Goal: Task Accomplishment & Management: Complete application form

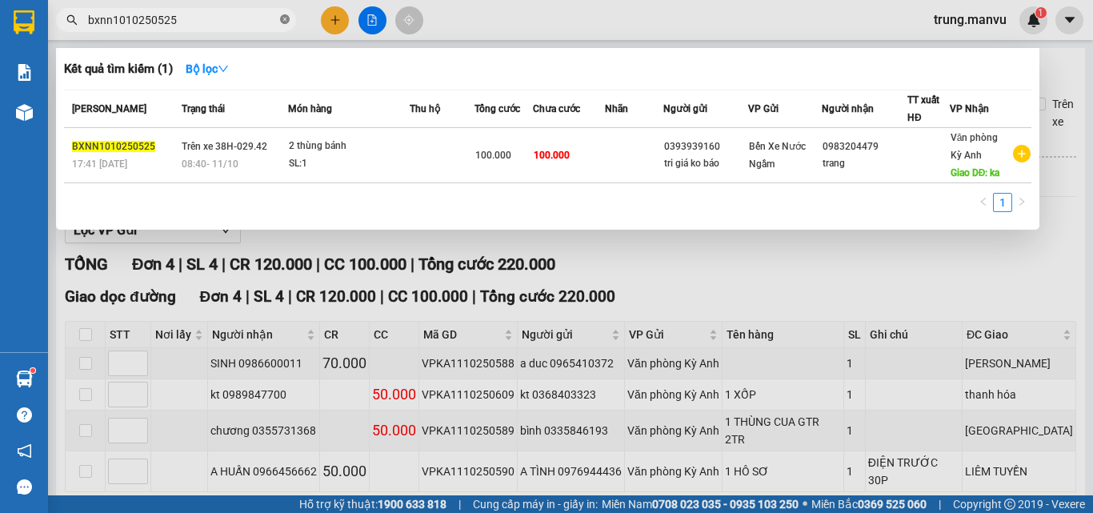
click at [286, 19] on icon "close-circle" at bounding box center [285, 19] width 10 height 10
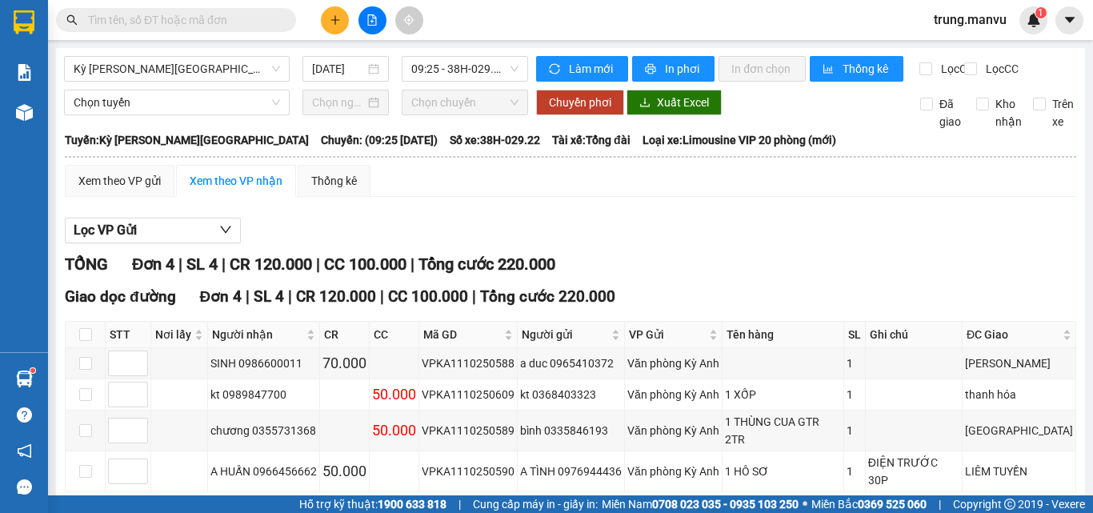
click at [231, 20] on input "text" at bounding box center [182, 20] width 189 height 18
click at [333, 18] on icon "plus" at bounding box center [335, 19] width 11 height 11
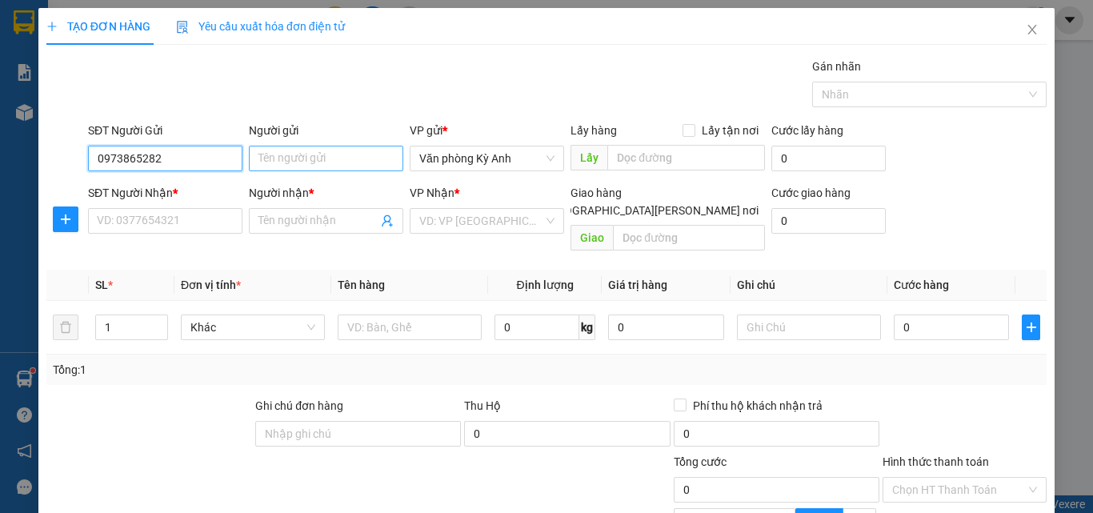
type input "0973865282"
click at [287, 158] on input "Người gửi" at bounding box center [326, 159] width 154 height 26
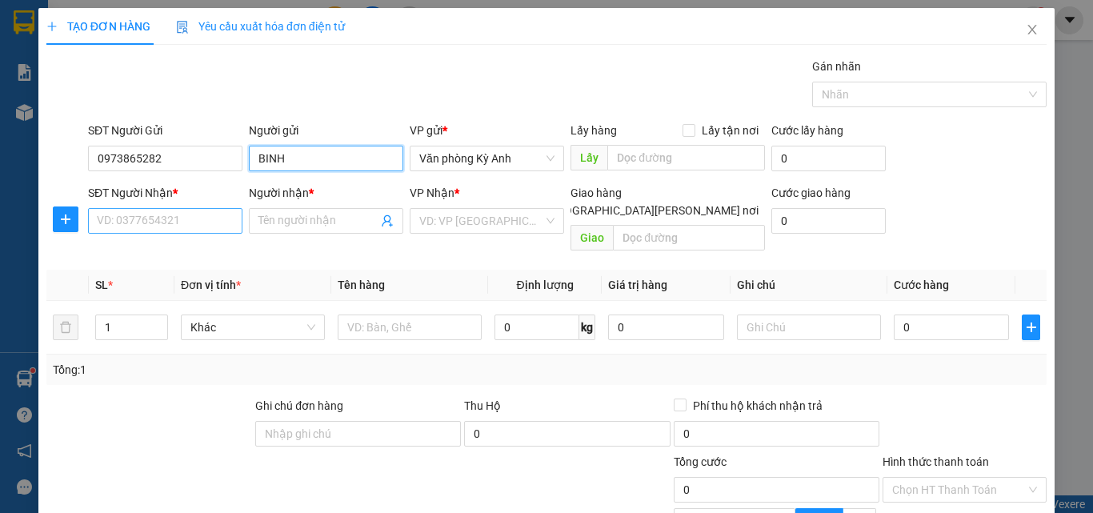
type input "BINH"
click at [119, 212] on input "SĐT Người Nhận *" at bounding box center [165, 221] width 154 height 26
type input "0915355755"
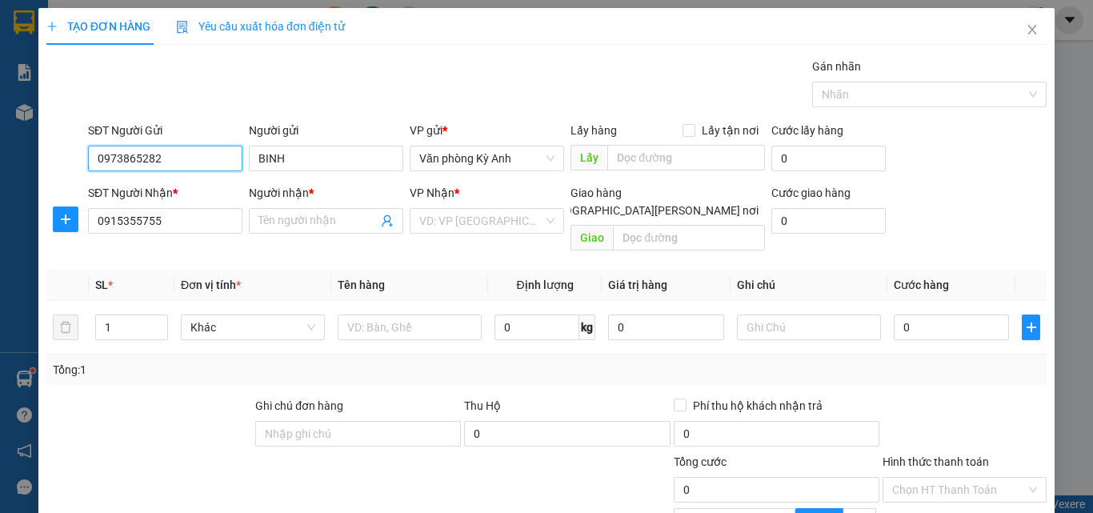
click at [166, 153] on input "0973865282" at bounding box center [165, 159] width 154 height 26
type input "0"
type input "0376494116"
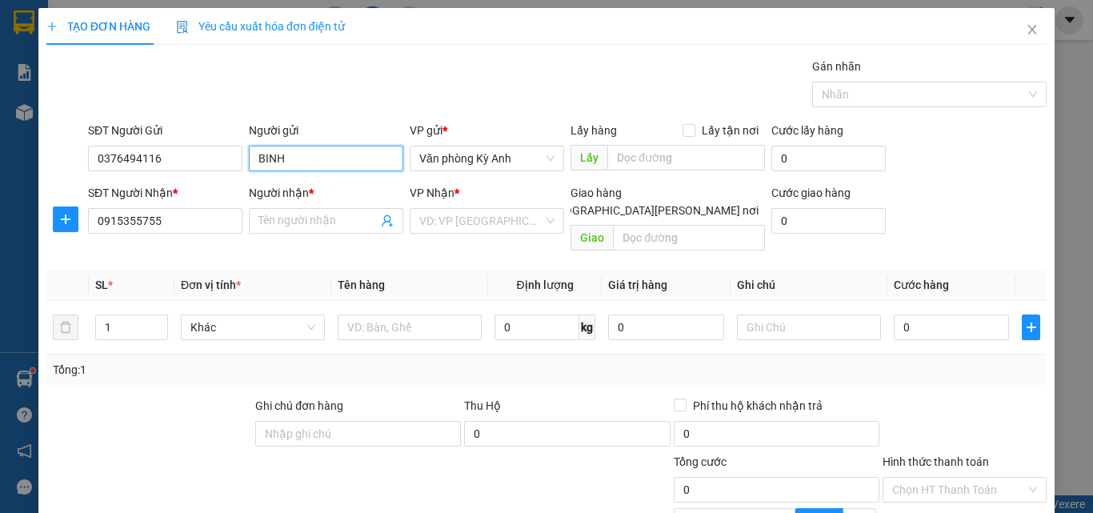
click at [298, 165] on input "BINH" at bounding box center [326, 159] width 154 height 26
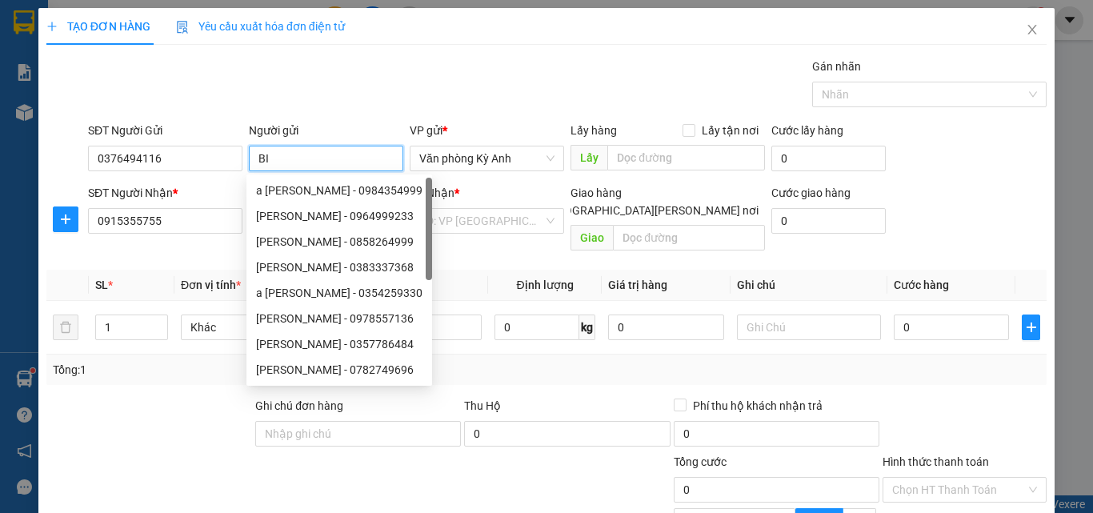
type input "B"
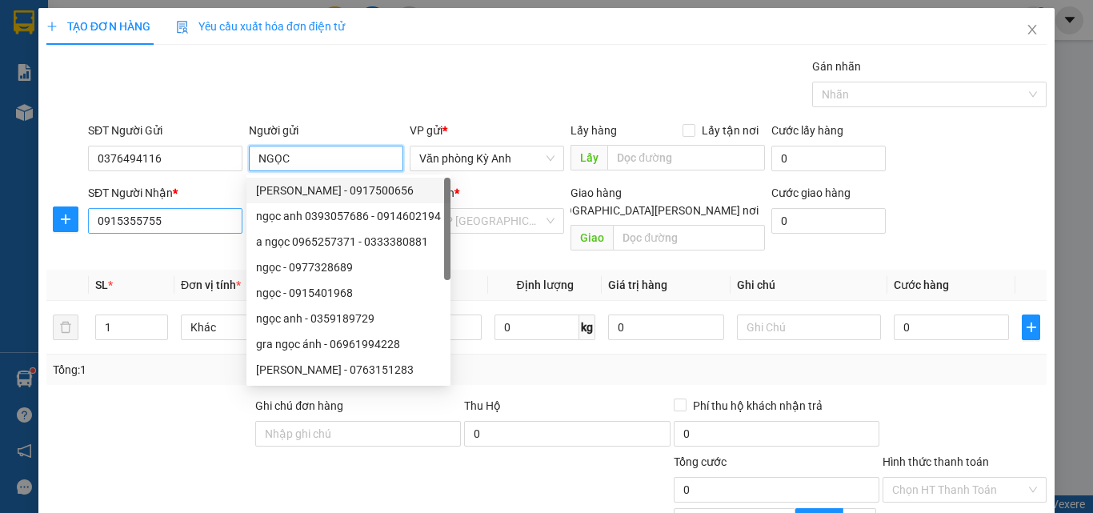
type input "NGỌC"
click at [234, 224] on input "0915355755" at bounding box center [165, 221] width 154 height 26
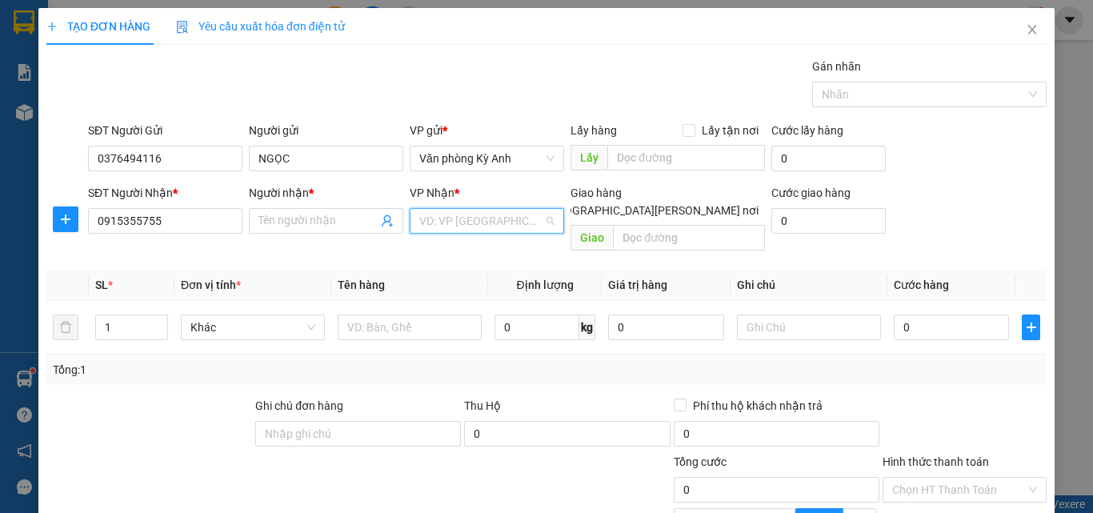
click at [516, 219] on input "search" at bounding box center [481, 221] width 124 height 24
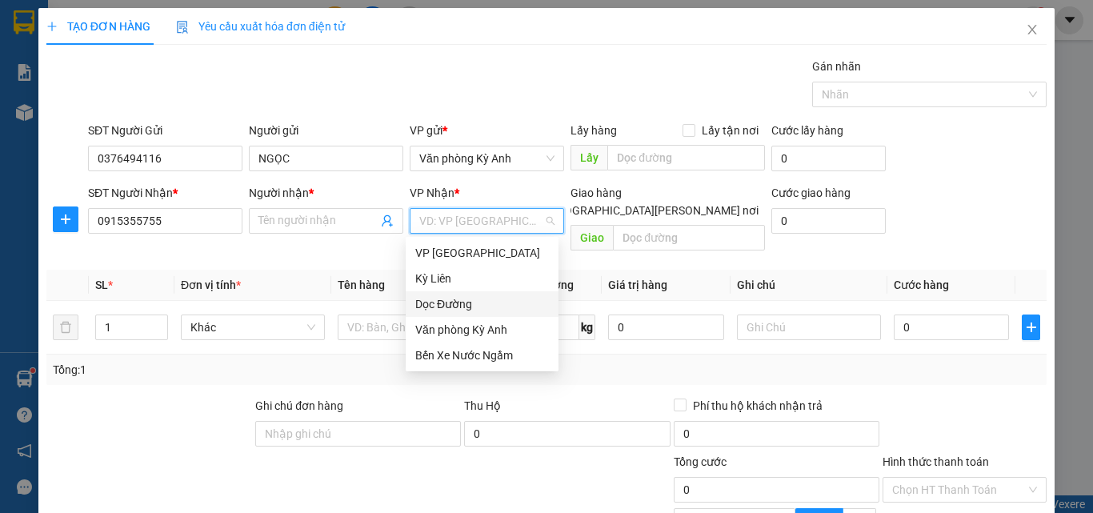
click at [463, 303] on div "Dọc Đường" at bounding box center [482, 304] width 134 height 18
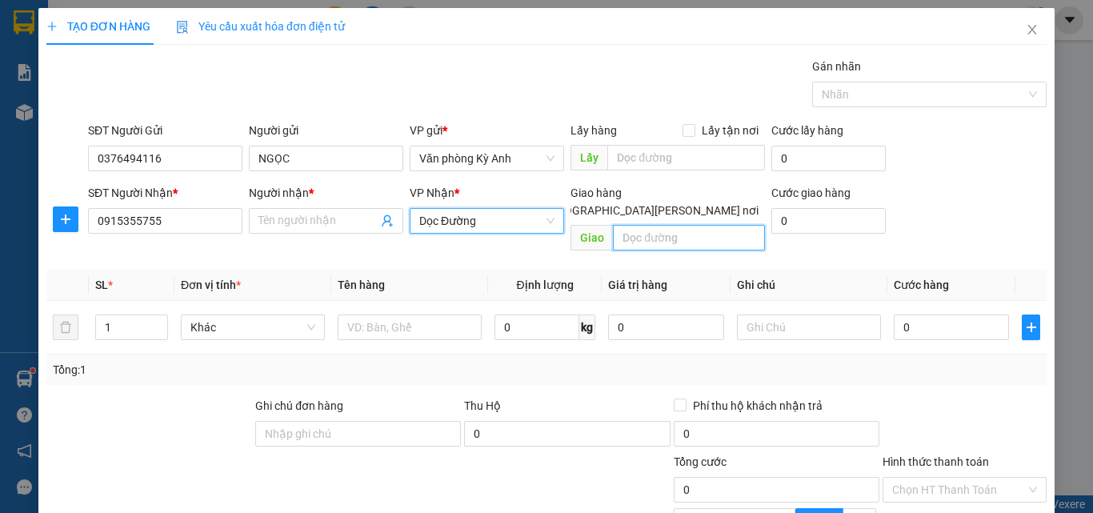
click at [632, 227] on input "text" at bounding box center [689, 238] width 152 height 26
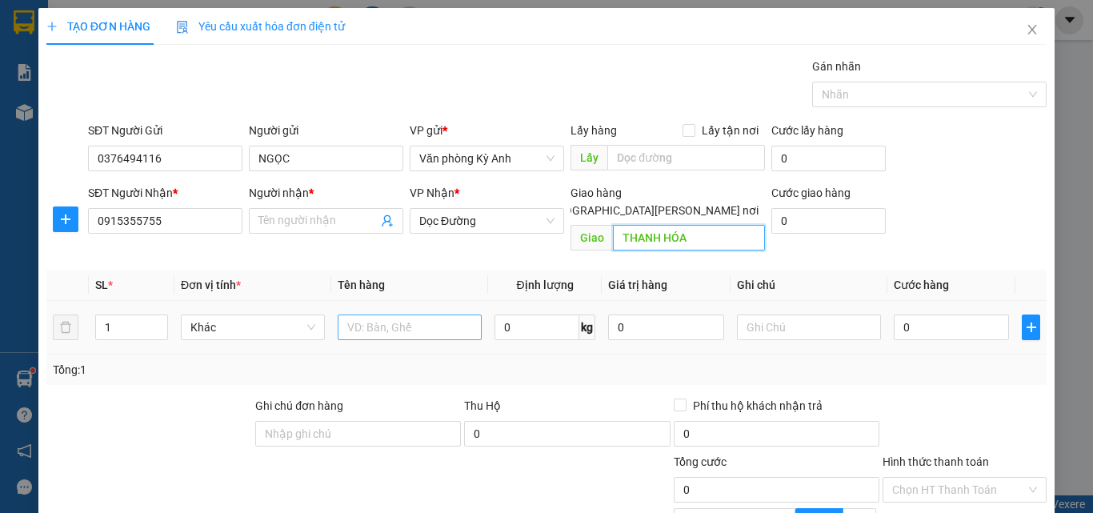
type input "THANH HÓA"
click at [364, 315] on input "text" at bounding box center [410, 328] width 144 height 26
type input "1 CUỘN ỐNG NHỰA"
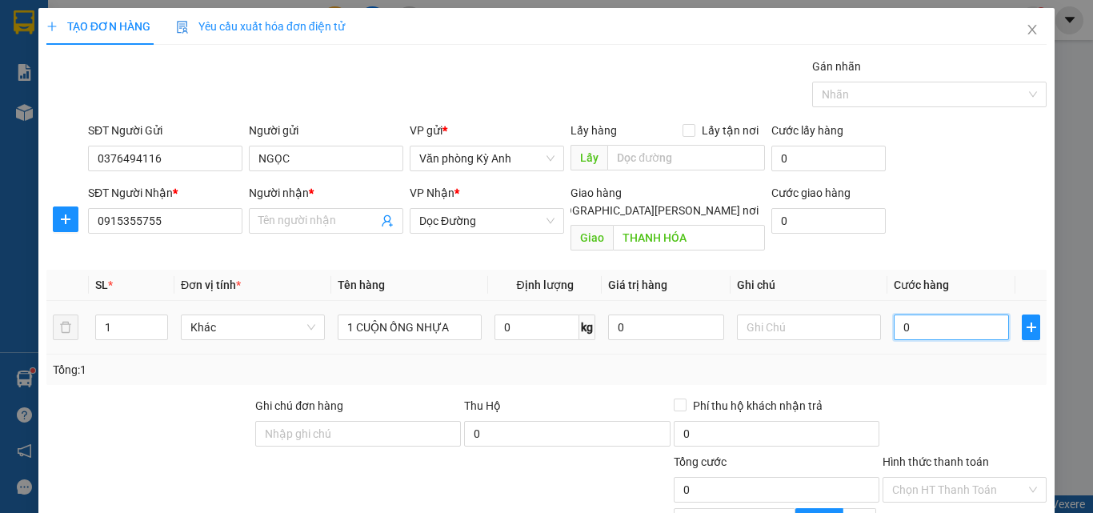
click at [894, 315] on input "0" at bounding box center [951, 328] width 115 height 26
type input "1"
type input "10"
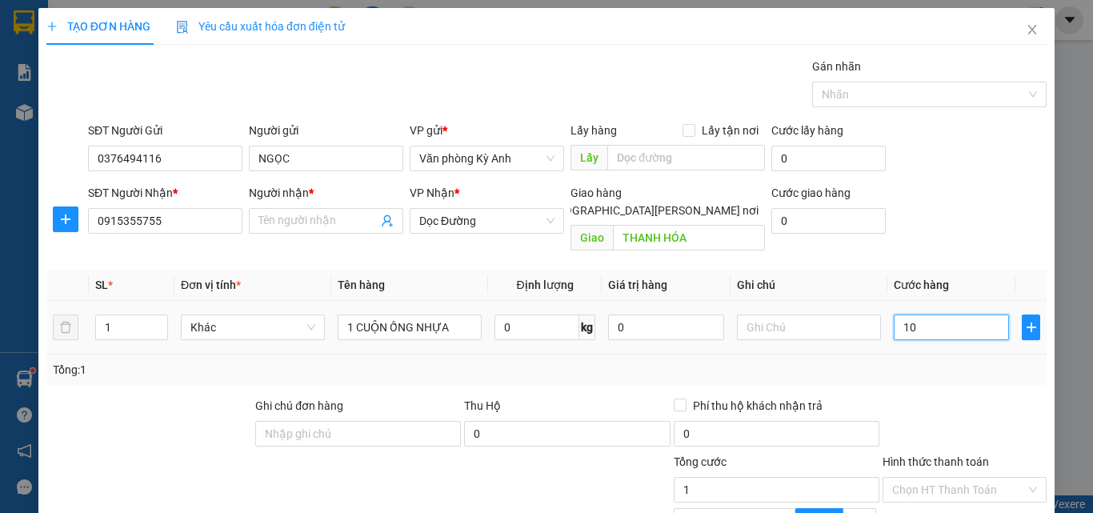
type input "10"
type input "100"
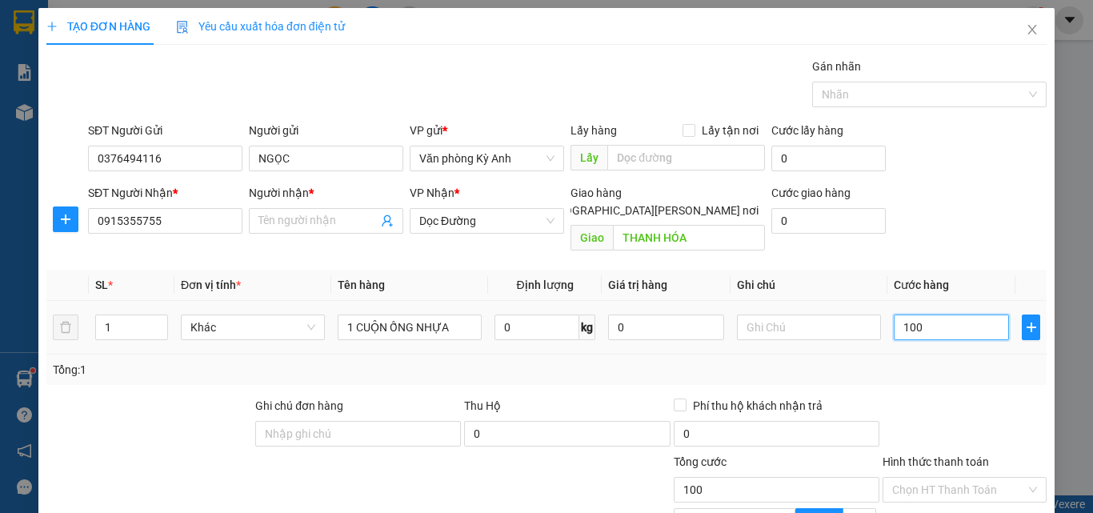
type input "1.000"
type input "10.000"
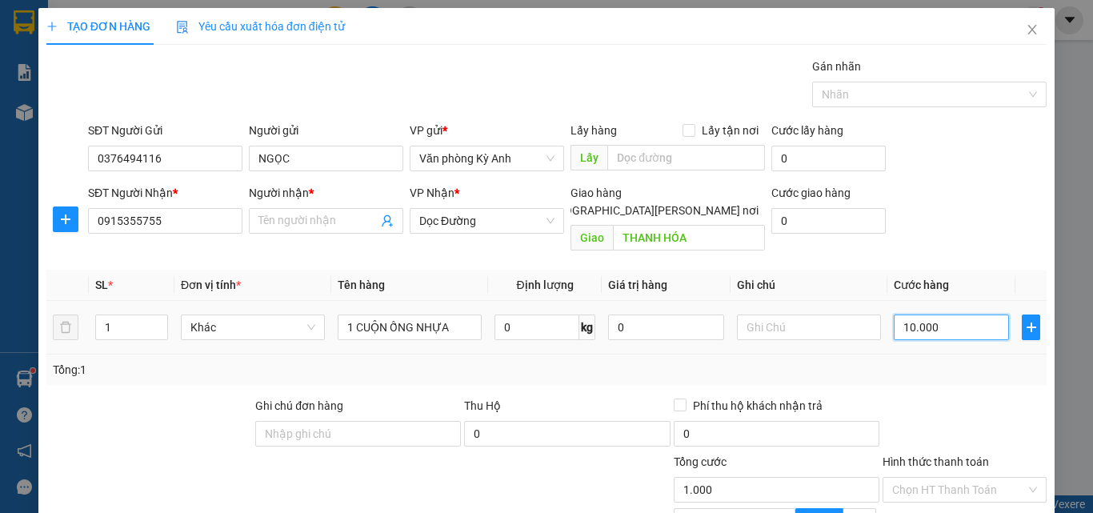
type input "10.000"
type input "100.000"
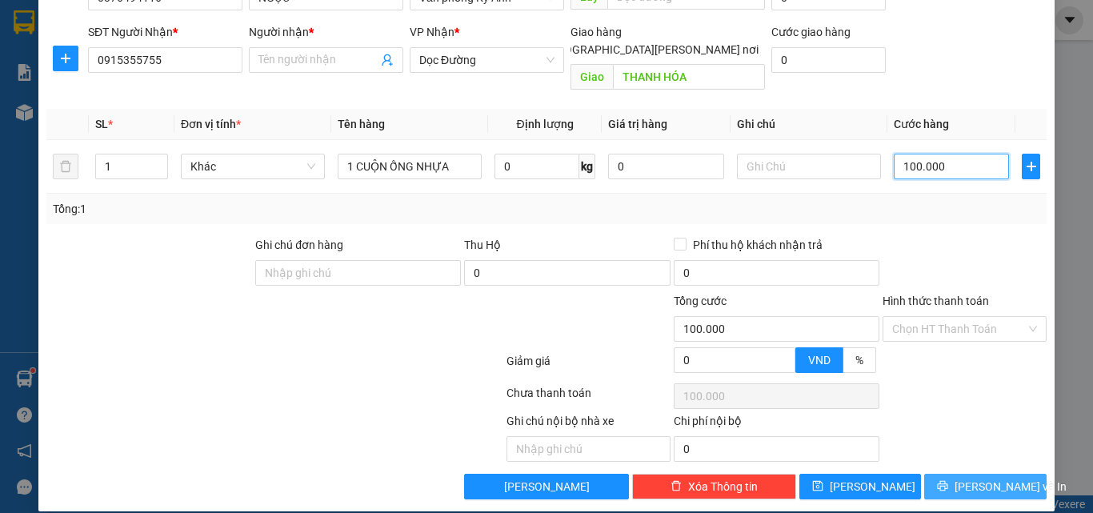
type input "100.000"
click at [966, 478] on span "[PERSON_NAME] và In" at bounding box center [1011, 487] width 112 height 18
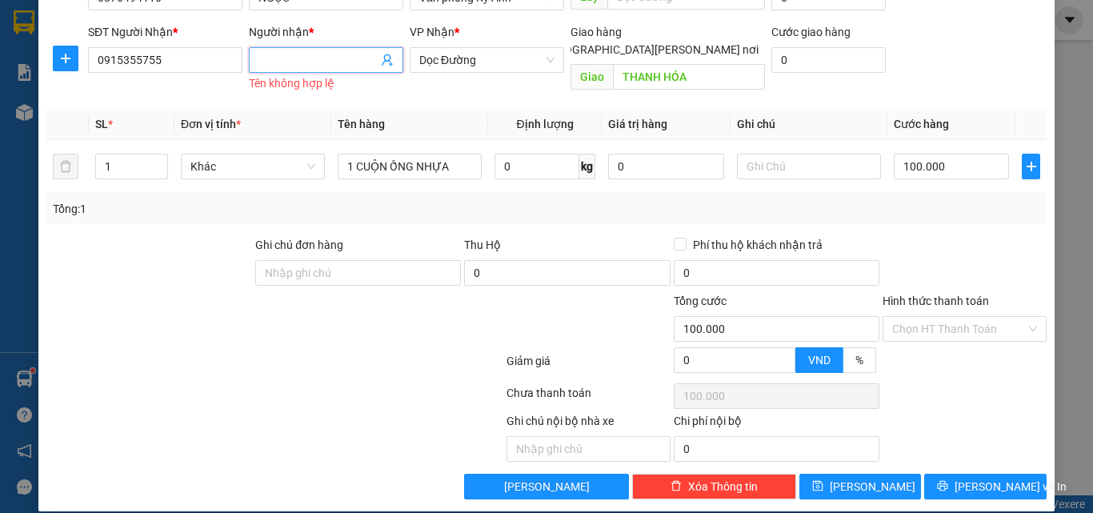
click at [309, 55] on input "Người nhận *" at bounding box center [318, 60] width 119 height 18
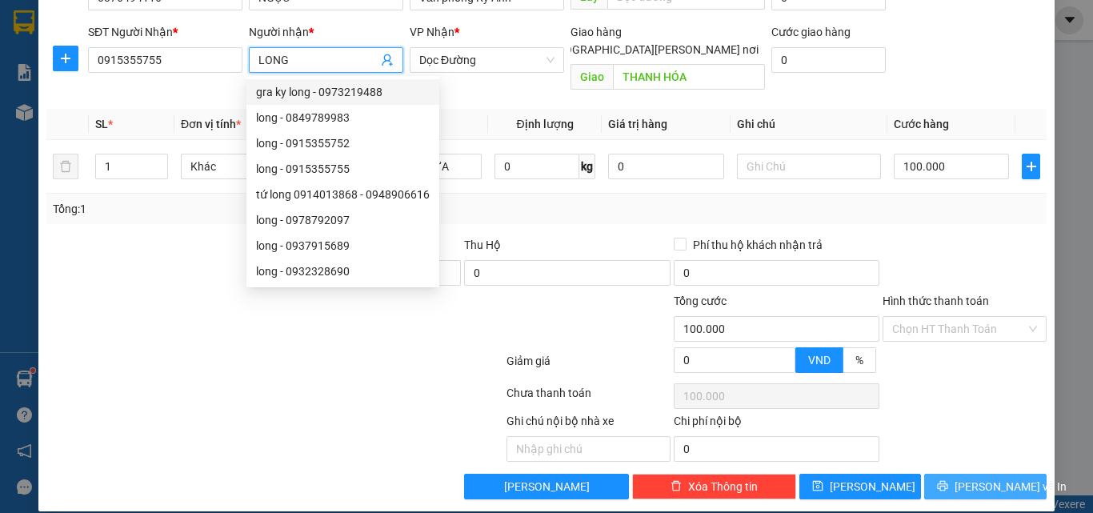
type input "LONG"
click at [982, 478] on span "[PERSON_NAME] và In" at bounding box center [1011, 487] width 112 height 18
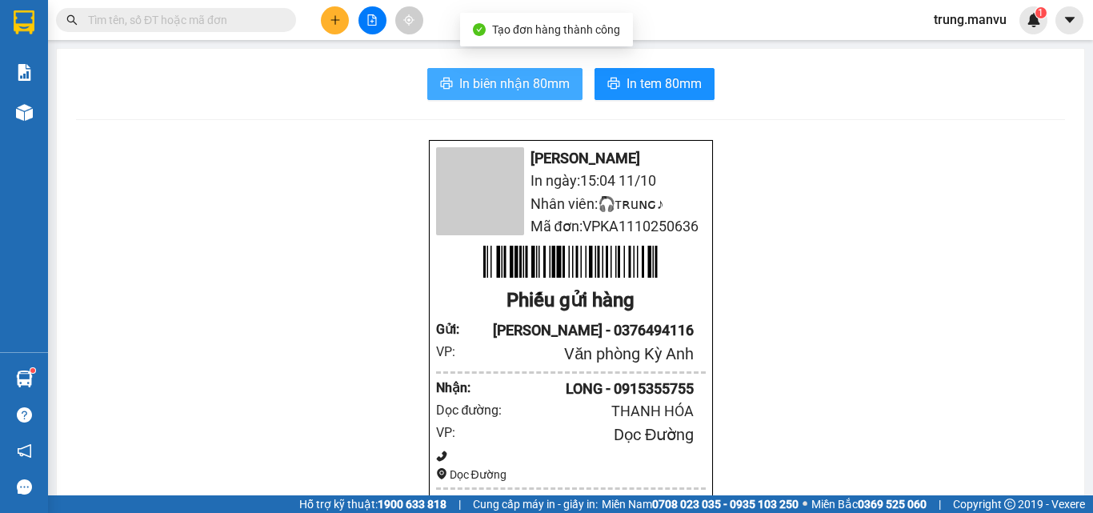
click at [517, 86] on span "In biên nhận 80mm" at bounding box center [514, 84] width 110 height 20
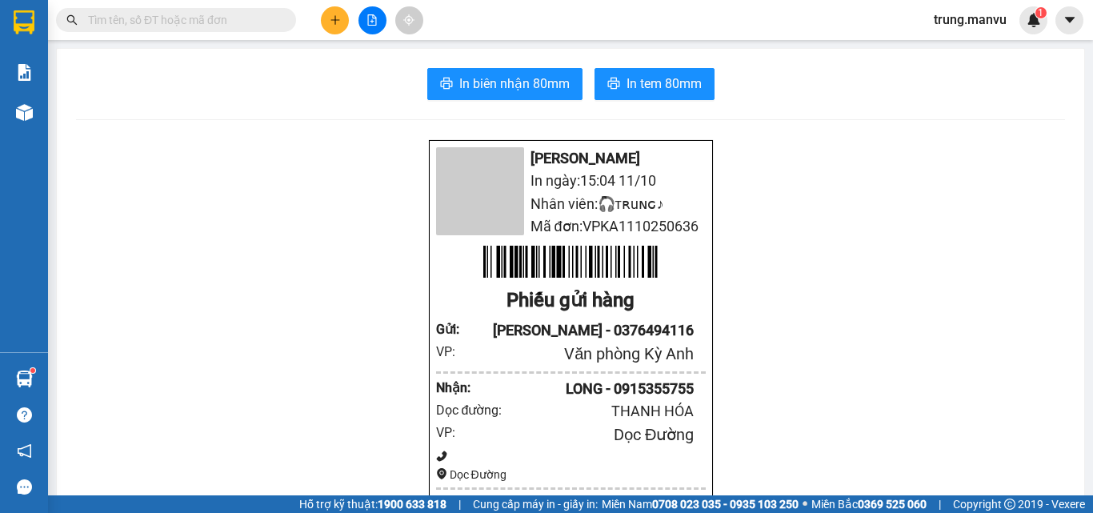
click at [243, 19] on input "text" at bounding box center [182, 20] width 189 height 18
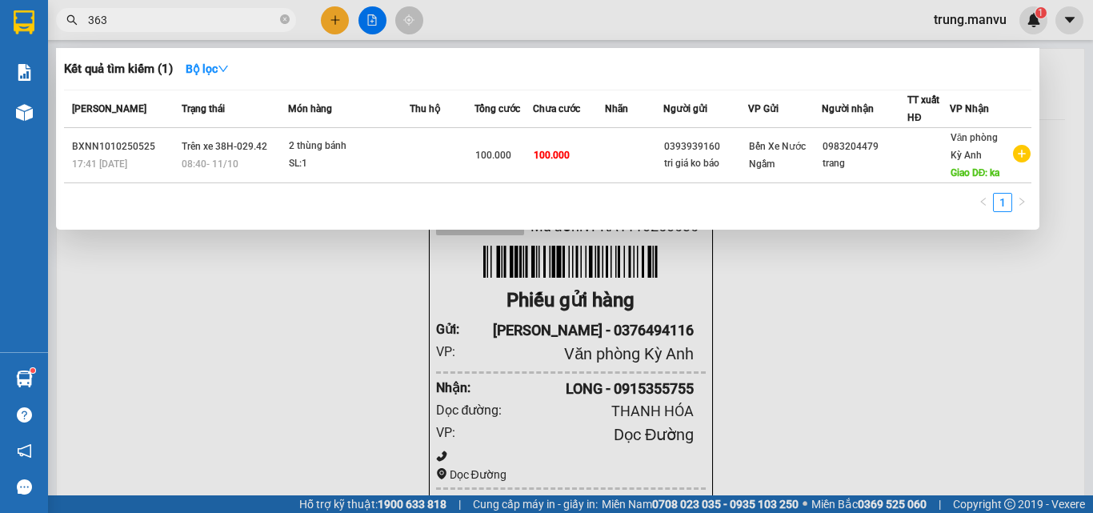
type input "3637"
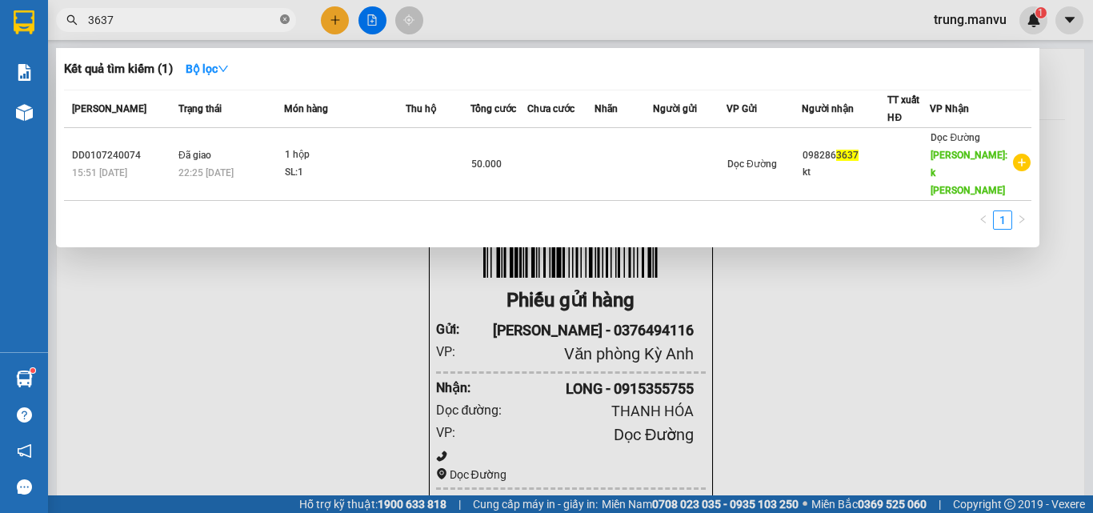
click at [286, 20] on icon "close-circle" at bounding box center [285, 19] width 10 height 10
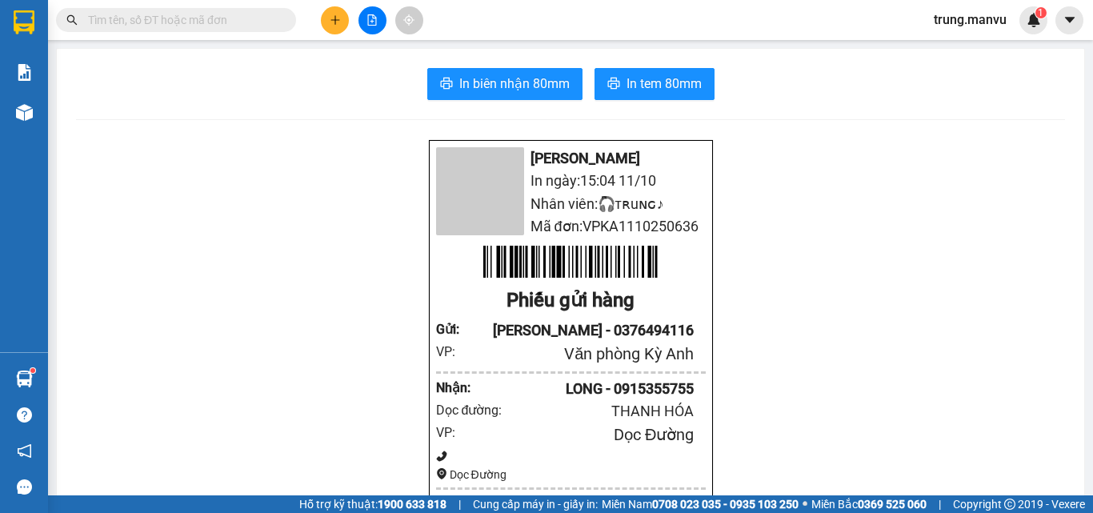
click at [239, 18] on input "text" at bounding box center [182, 20] width 189 height 18
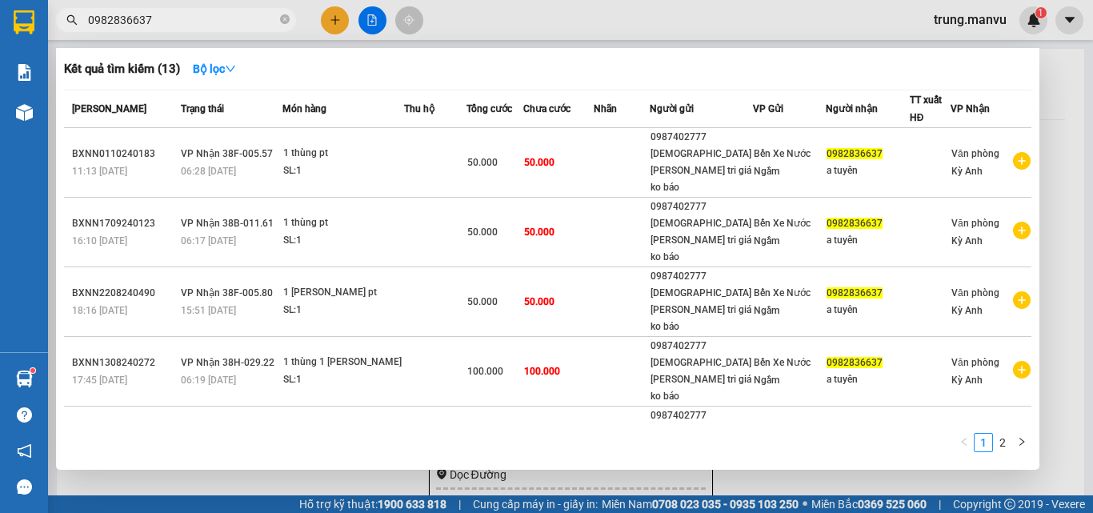
type input "0982836637"
click at [287, 22] on icon "close-circle" at bounding box center [285, 19] width 10 height 10
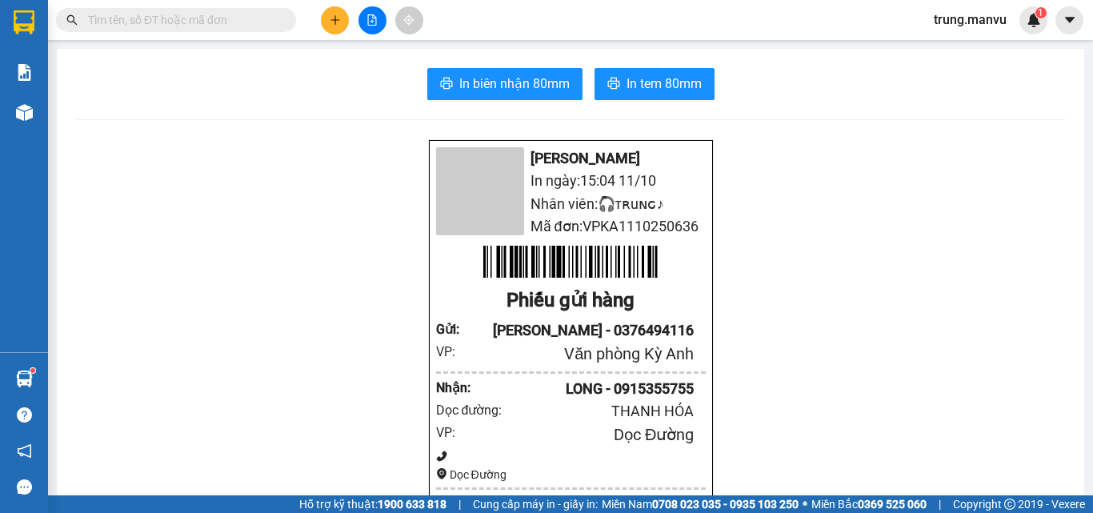
click at [281, 25] on span at bounding box center [285, 20] width 10 height 18
click at [173, 21] on input "text" at bounding box center [182, 20] width 189 height 18
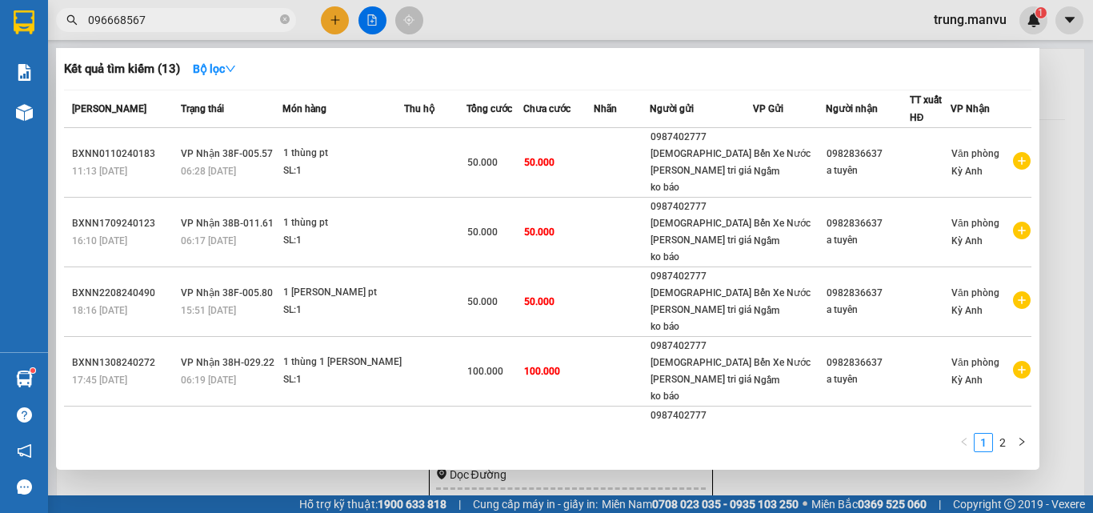
type input "0966685677"
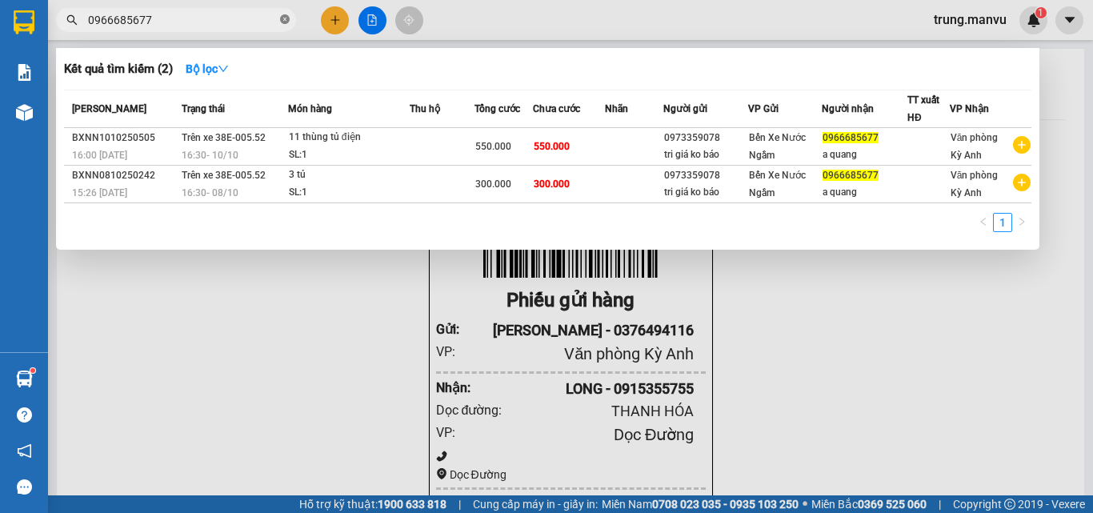
click at [286, 17] on icon "close-circle" at bounding box center [285, 19] width 10 height 10
